Goal: Task Accomplishment & Management: Use online tool/utility

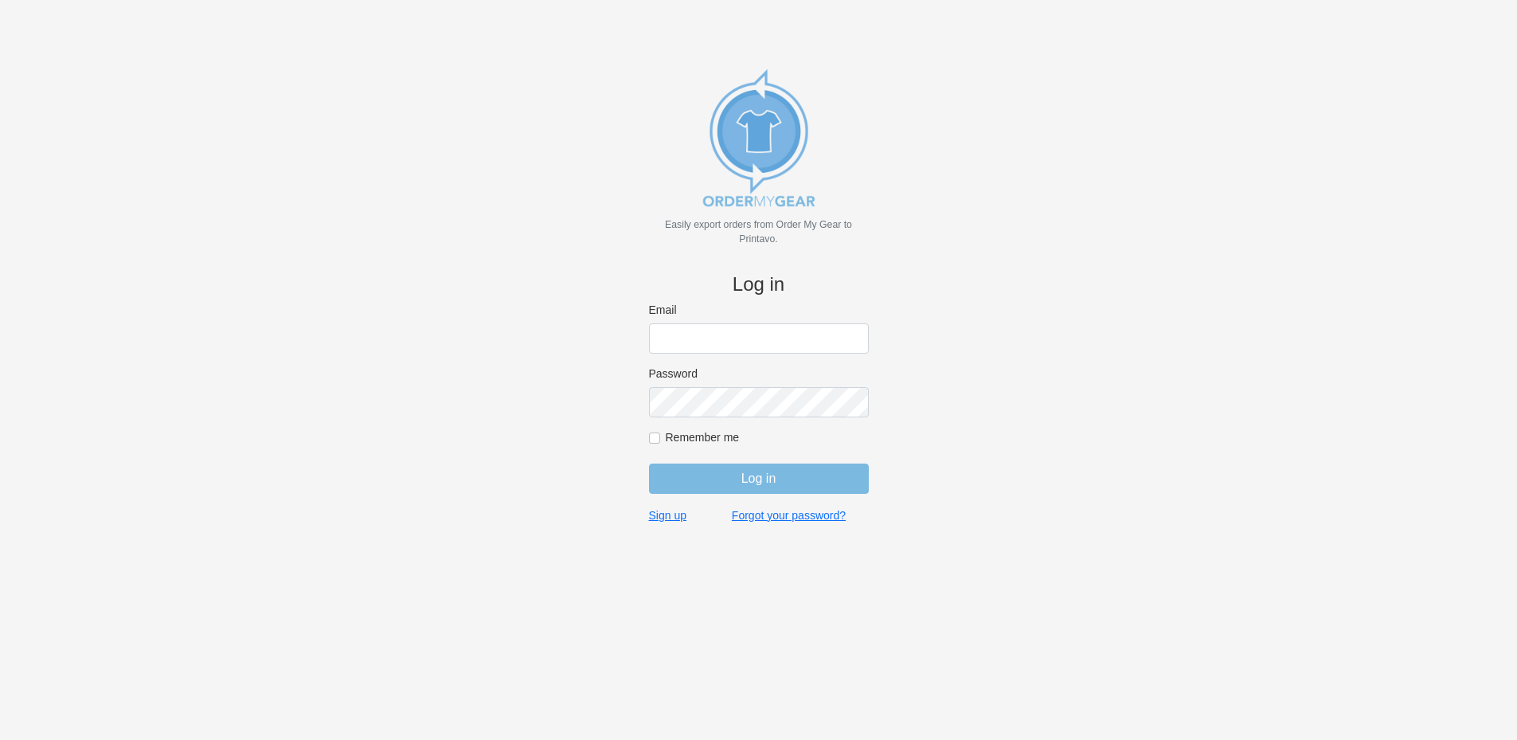
type input "rich@teamgrx.com"
click at [762, 475] on input "Log in" at bounding box center [759, 478] width 220 height 30
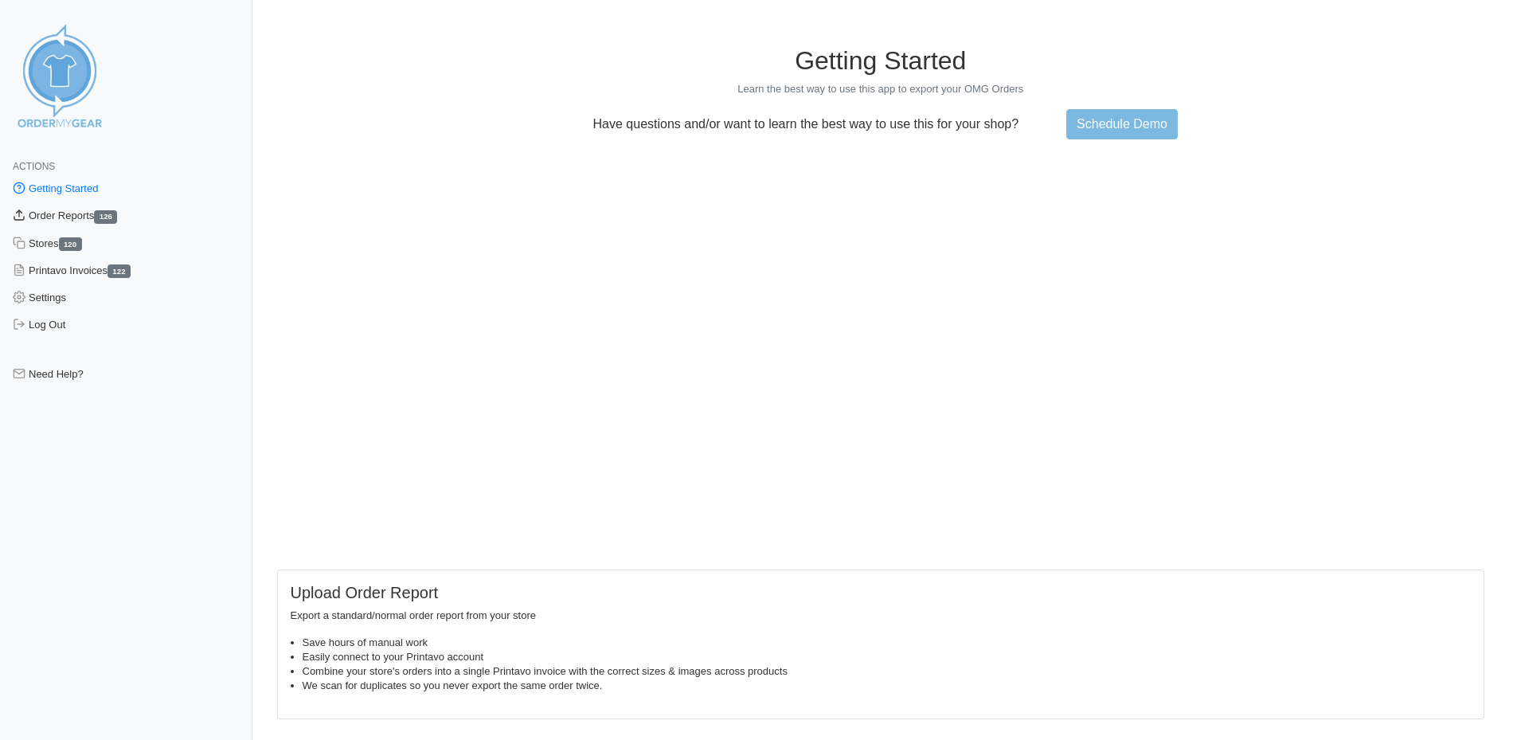
click at [53, 221] on link "Order Reports 126" at bounding box center [126, 215] width 252 height 27
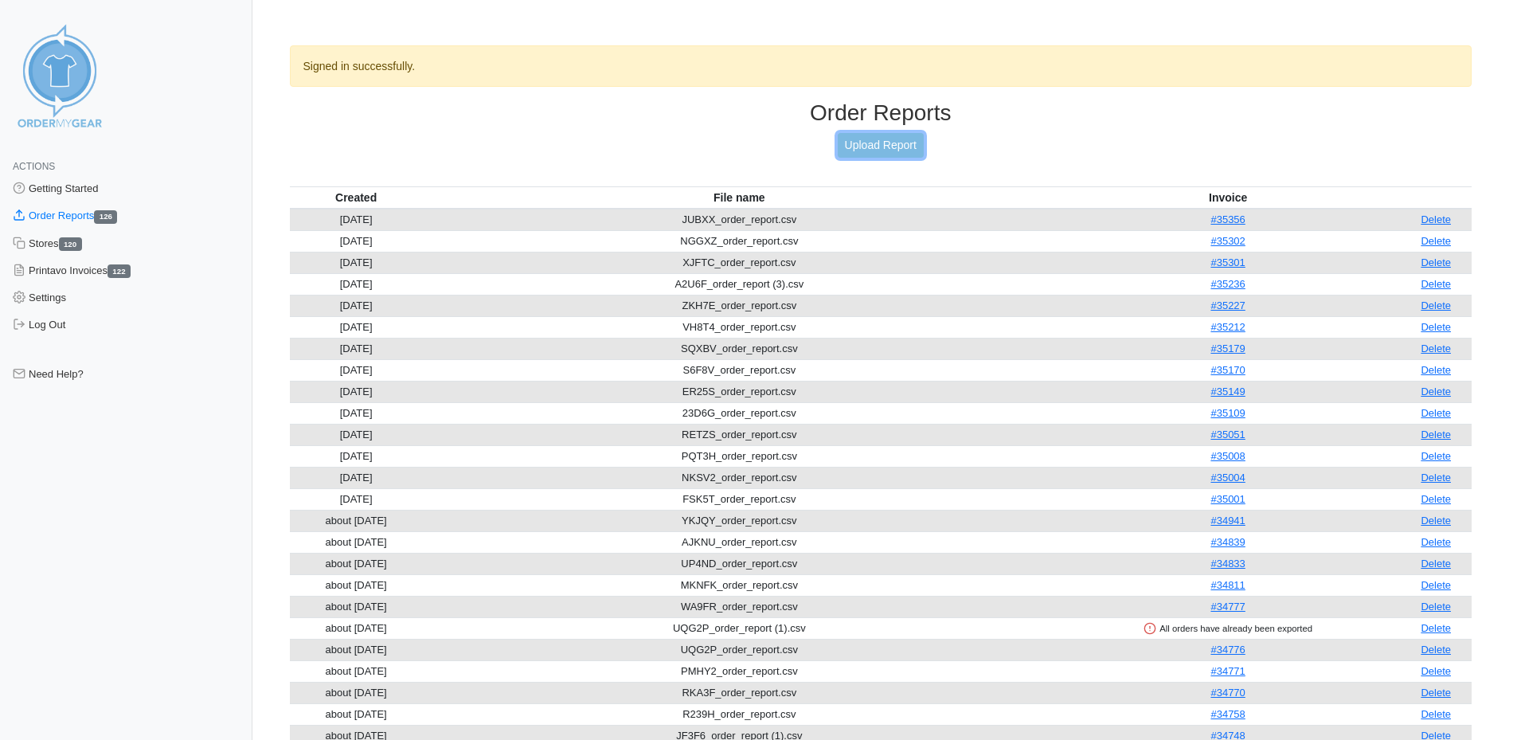
click at [887, 146] on link "Upload Report" at bounding box center [880, 145] width 86 height 25
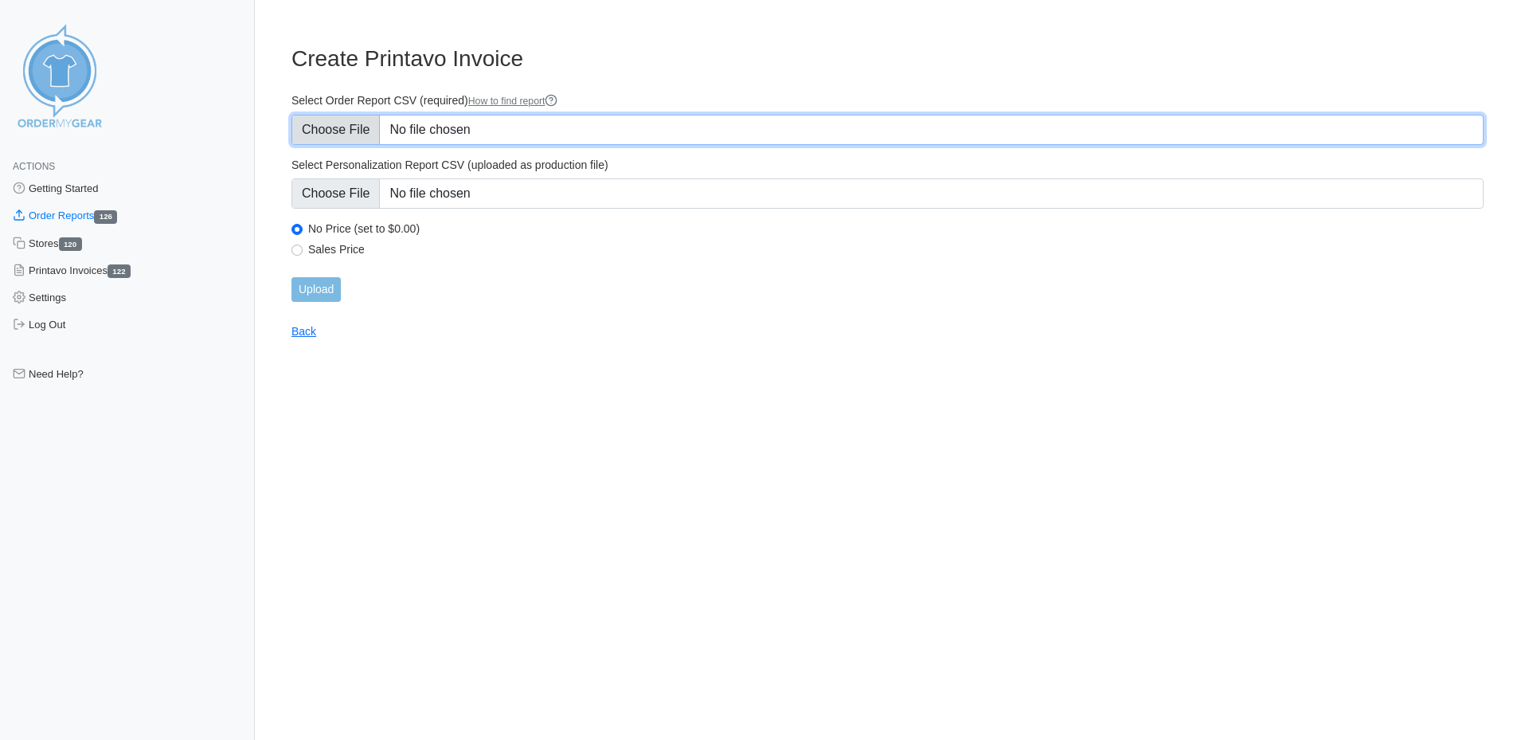
click at [515, 116] on input "Select Order Report CSV (required) How to find report" at bounding box center [887, 130] width 1192 height 30
type input "C:\fakepath\TZCMS_order_report (2).csv"
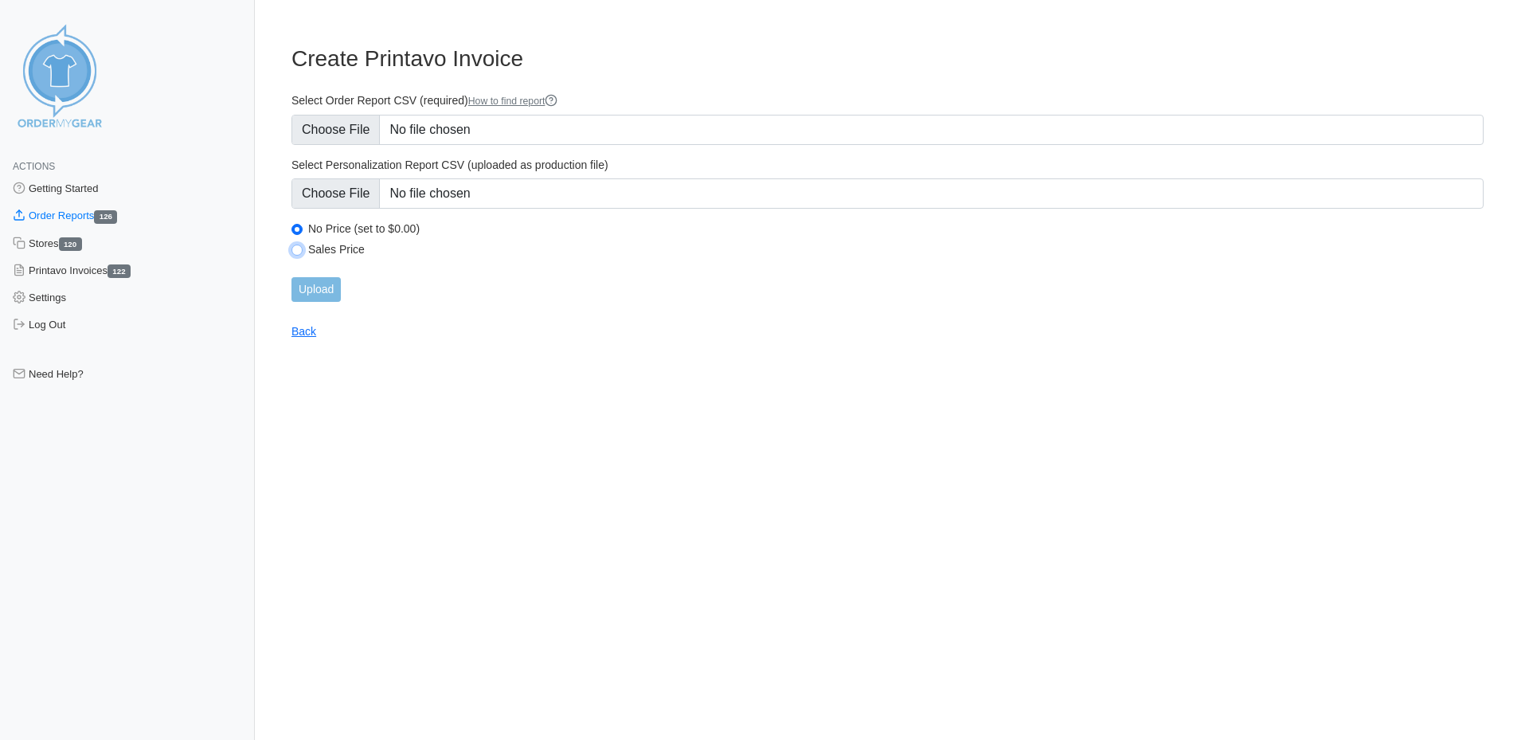
click at [299, 253] on input "Sales Price" at bounding box center [296, 249] width 11 height 11
radio input "true"
click at [322, 291] on input "Upload" at bounding box center [315, 289] width 49 height 25
